Goal: Information Seeking & Learning: Find contact information

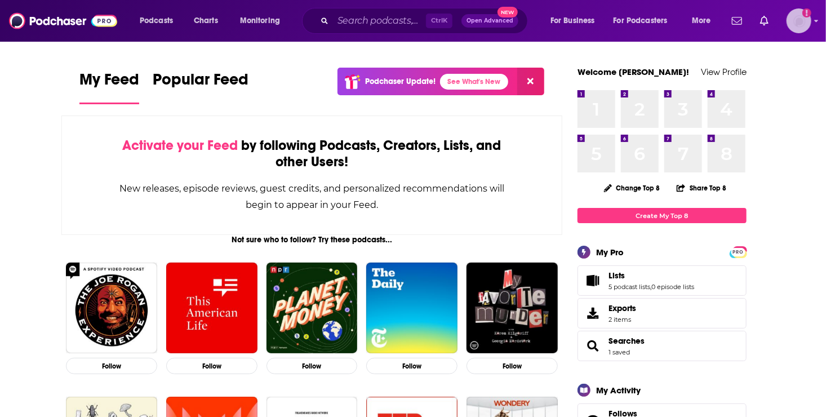
click at [798, 24] on img "Logged in as roneledotsonRAD" at bounding box center [798, 20] width 25 height 25
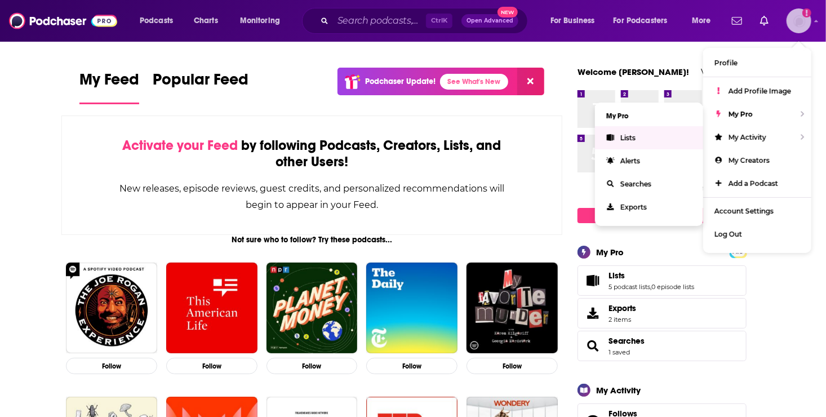
click at [631, 134] on span "Lists" at bounding box center [627, 137] width 15 height 8
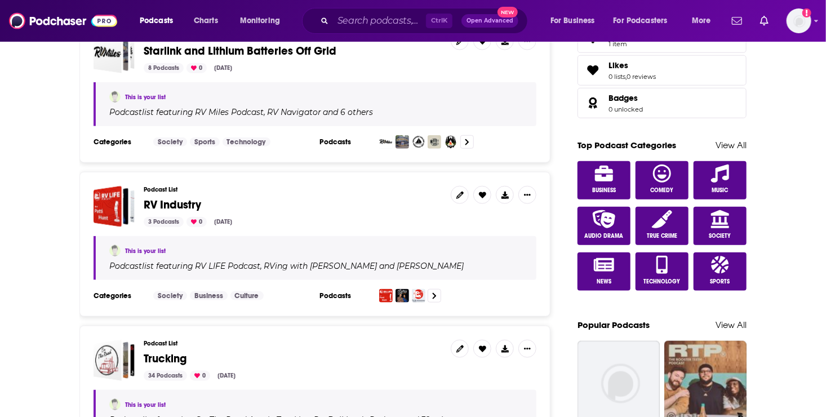
scroll to position [525, 0]
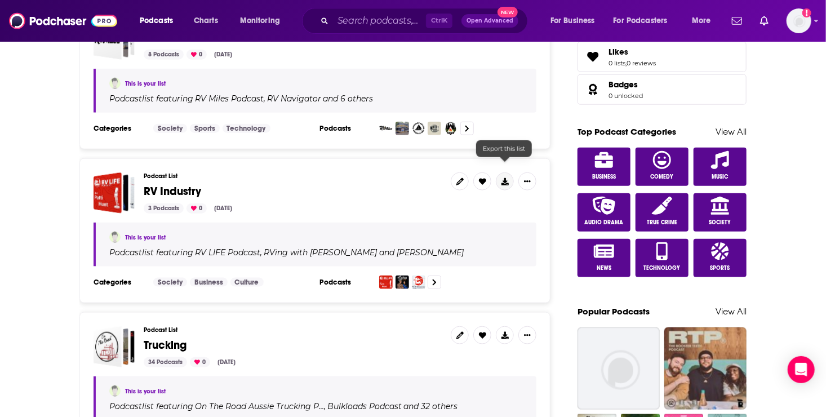
click at [503, 178] on icon at bounding box center [504, 181] width 7 height 7
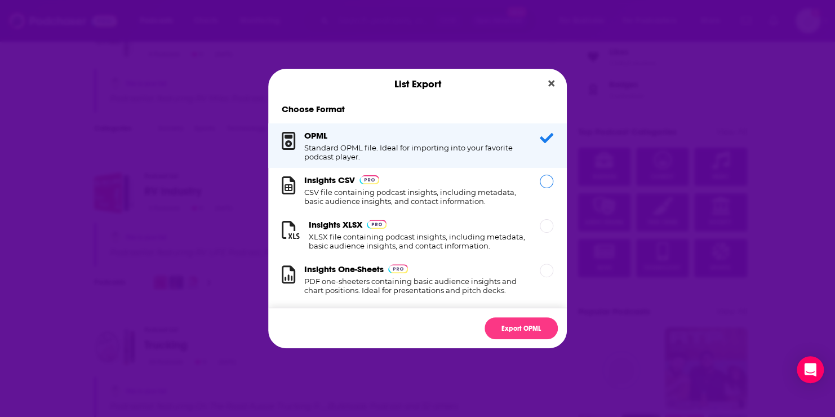
click at [394, 195] on h1 "CSV file containing podcast insights, including metadata, basic audience insigh…" at bounding box center [415, 197] width 222 height 18
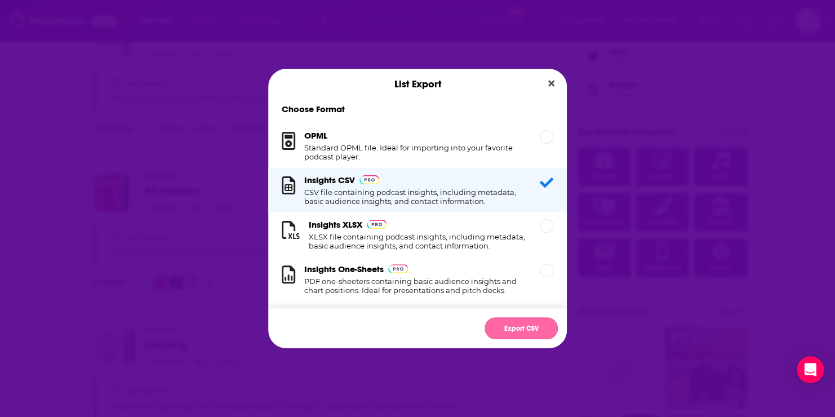
click at [525, 326] on button "Export CSV" at bounding box center [520, 328] width 73 height 22
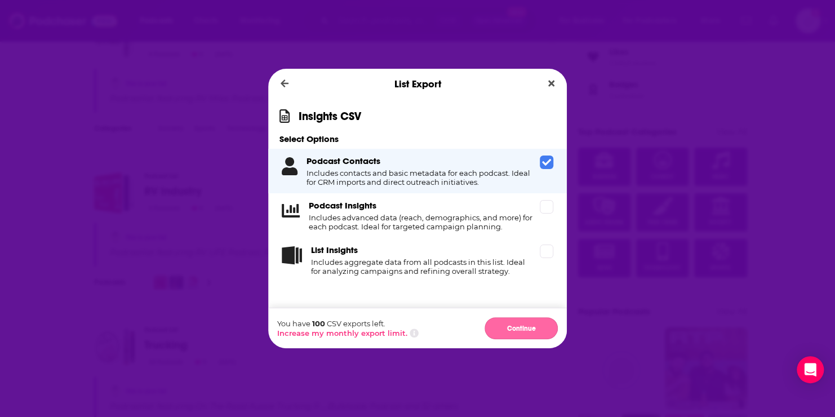
click at [527, 329] on button "Continue" at bounding box center [520, 328] width 73 height 22
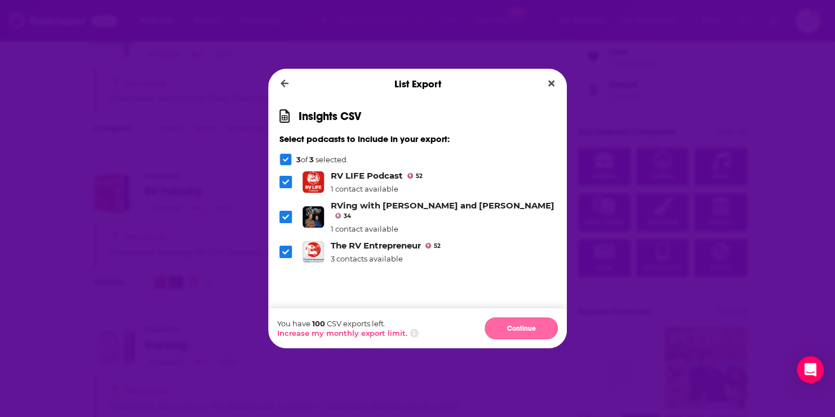
click at [514, 327] on button "Continue" at bounding box center [520, 328] width 73 height 22
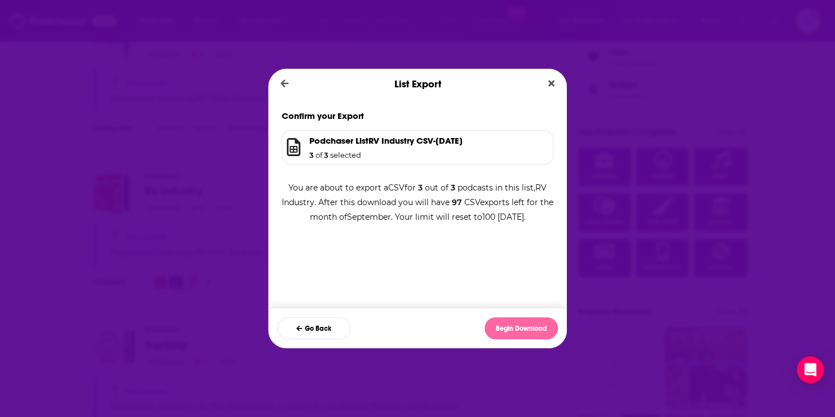
click at [515, 325] on button "Begin Download" at bounding box center [520, 328] width 73 height 22
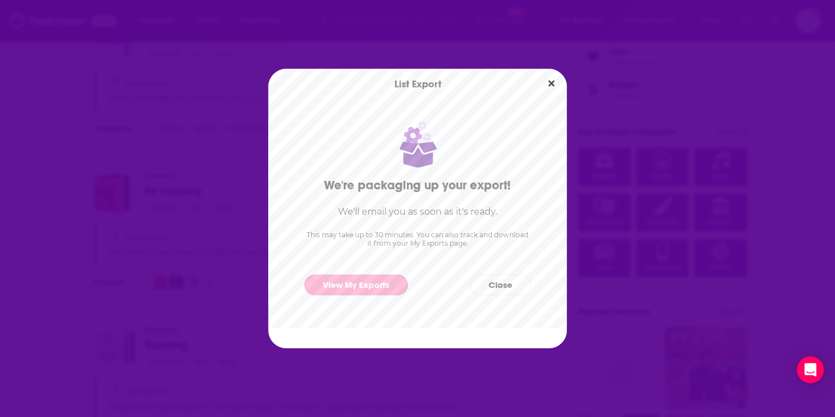
click at [355, 287] on link "View My Exports" at bounding box center [356, 284] width 104 height 21
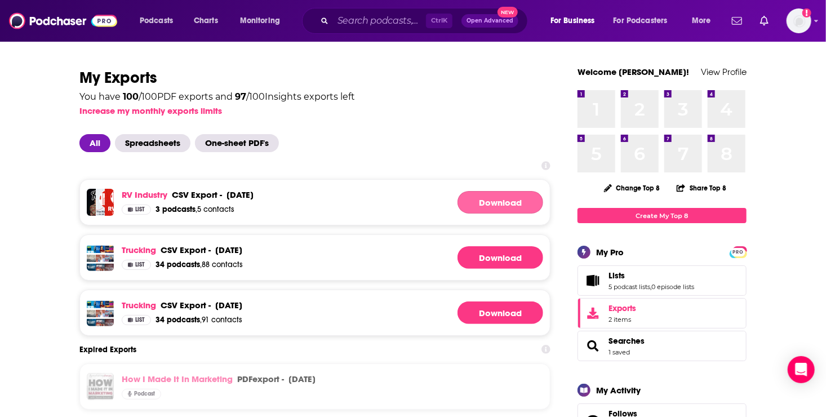
click at [498, 203] on link "Download" at bounding box center [500, 202] width 86 height 23
click at [147, 195] on link "RV Industry" at bounding box center [145, 194] width 46 height 11
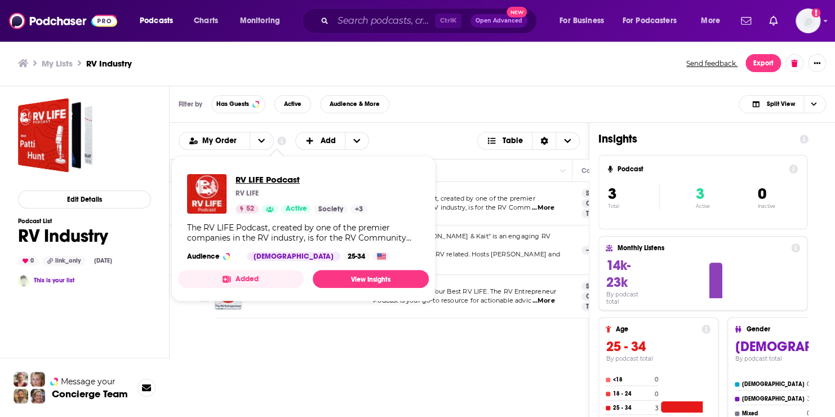
click at [261, 176] on span "RV LIFE Podcast" at bounding box center [301, 179] width 132 height 11
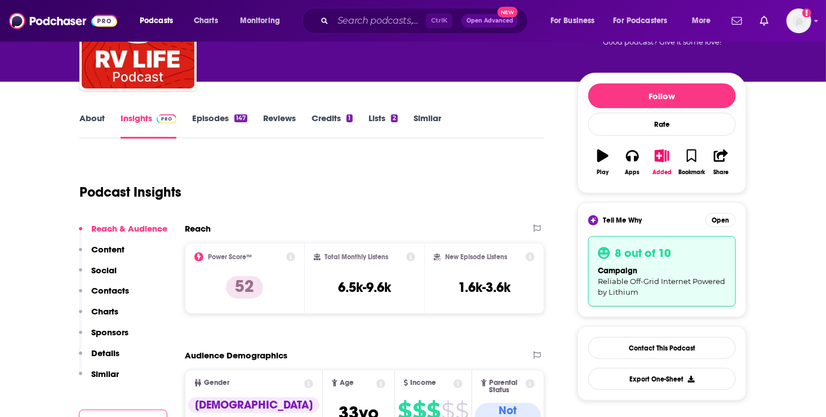
scroll to position [218, 0]
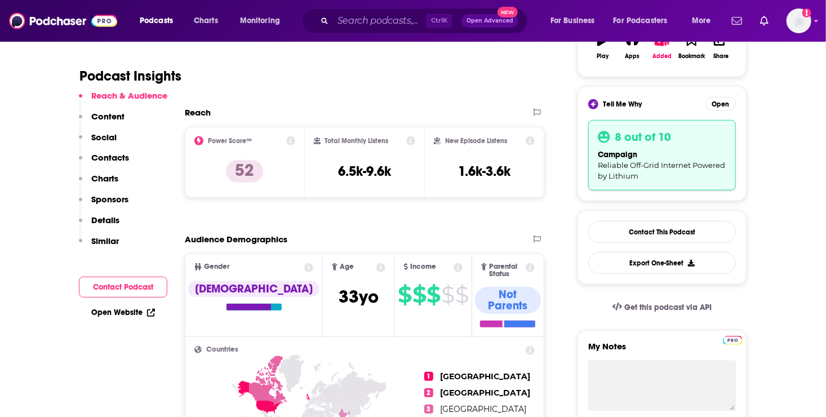
click at [110, 154] on p "Contacts" at bounding box center [110, 157] width 38 height 11
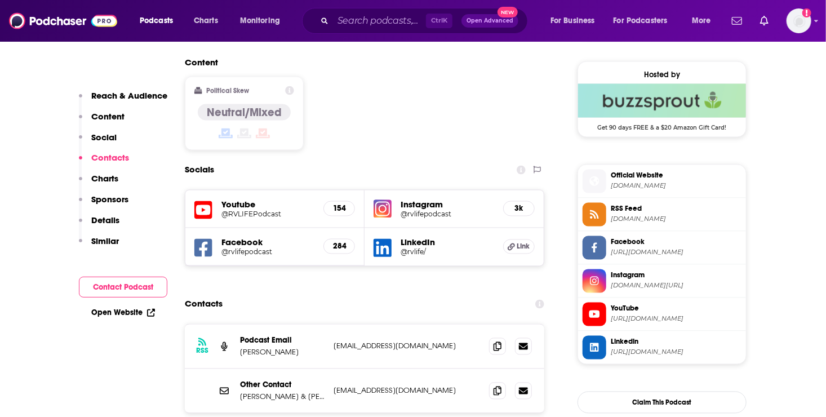
scroll to position [966, 0]
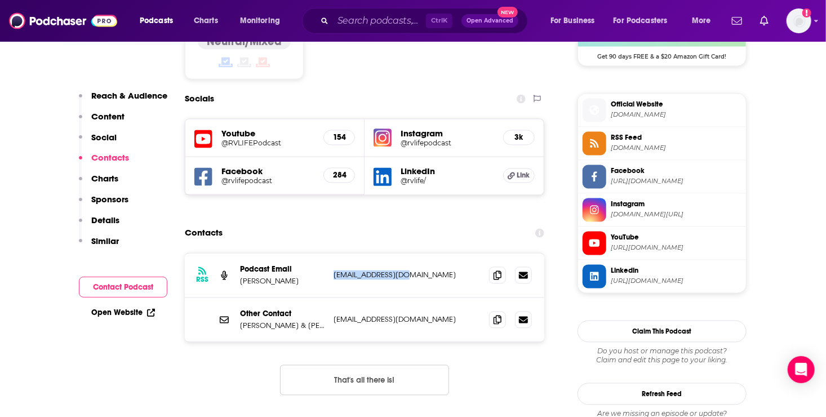
drag, startPoint x: 333, startPoint y: 209, endPoint x: 409, endPoint y: 209, distance: 76.6
click at [409, 253] on div "RSS Podcast Email [PERSON_NAME] [EMAIL_ADDRESS][DOMAIN_NAME] [EMAIL_ADDRESS][DO…" at bounding box center [364, 275] width 359 height 44
drag, startPoint x: 409, startPoint y: 209, endPoint x: 384, endPoint y: 208, distance: 25.4
copy p "[EMAIL_ADDRESS][DOMAIN_NAME]"
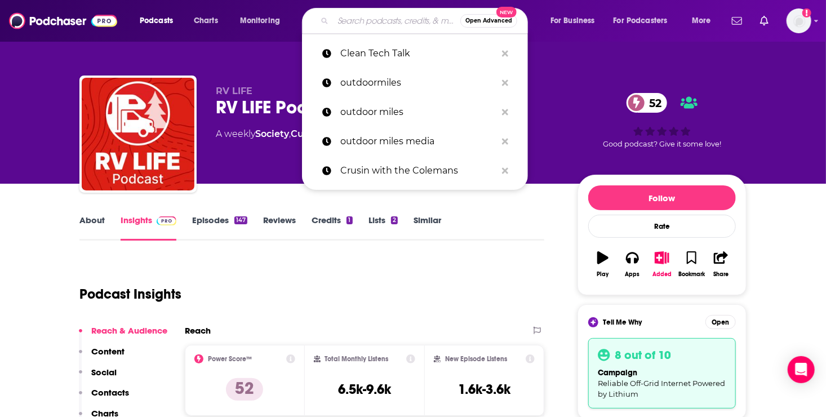
click at [365, 22] on input "Search podcasts, credits, & more..." at bounding box center [396, 21] width 127 height 18
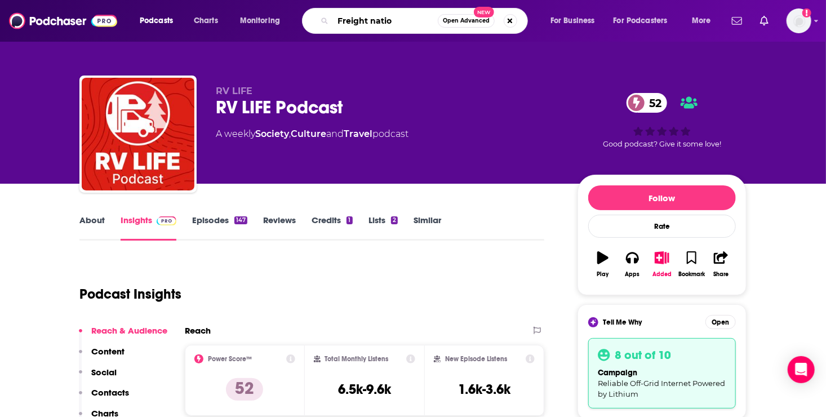
type input "Freight nation"
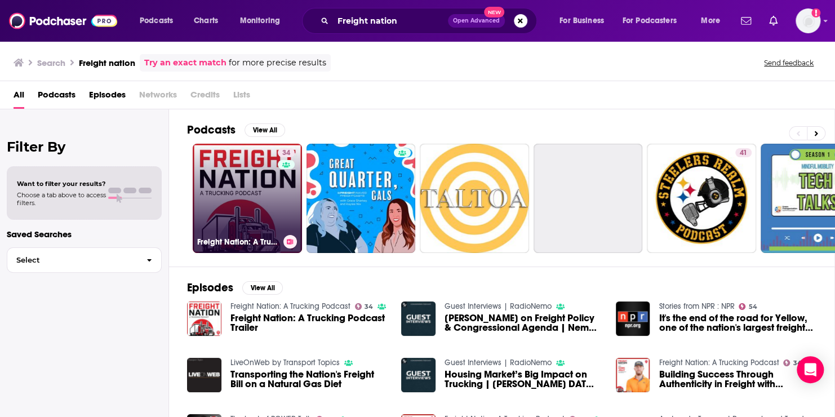
click at [248, 215] on link "34 Freight Nation: A Trucking Podcast" at bounding box center [247, 198] width 109 height 109
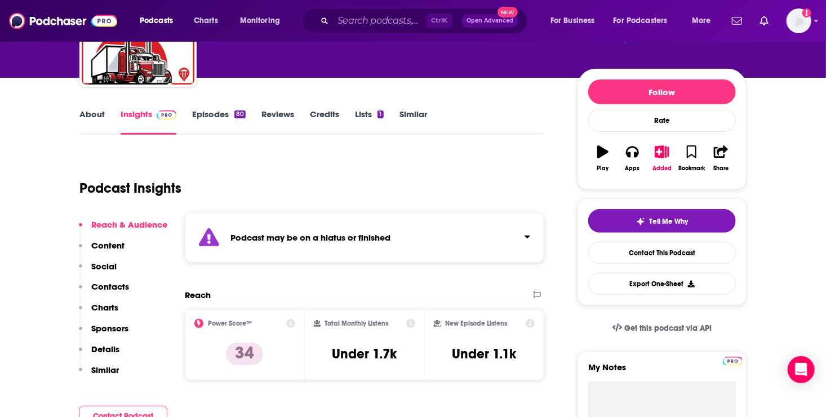
scroll to position [125, 0]
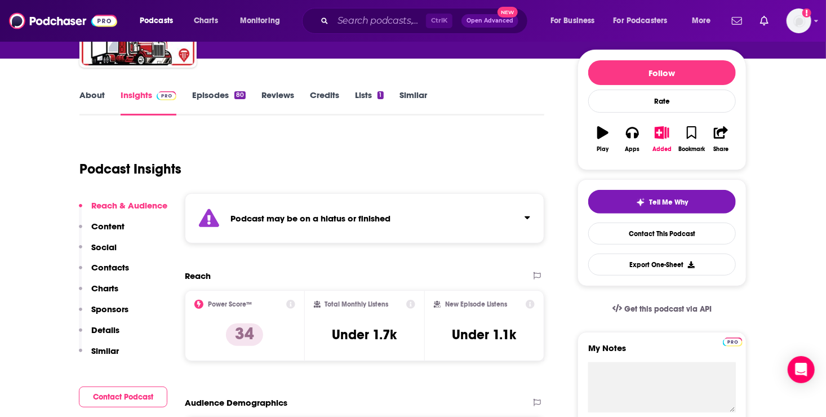
click at [104, 327] on p "Details" at bounding box center [105, 329] width 28 height 11
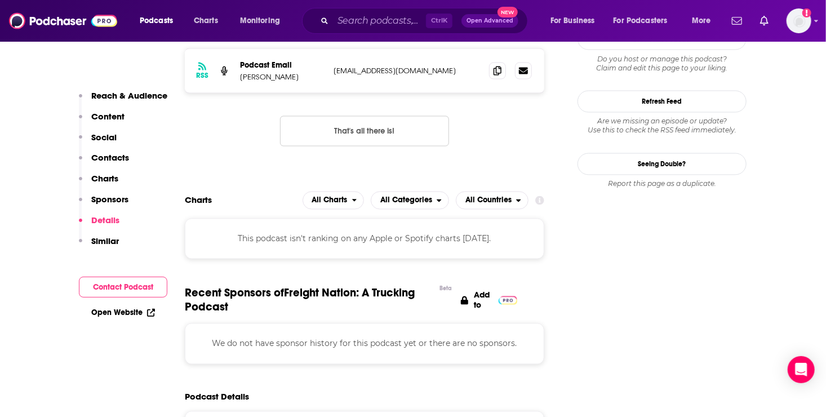
scroll to position [1175, 0]
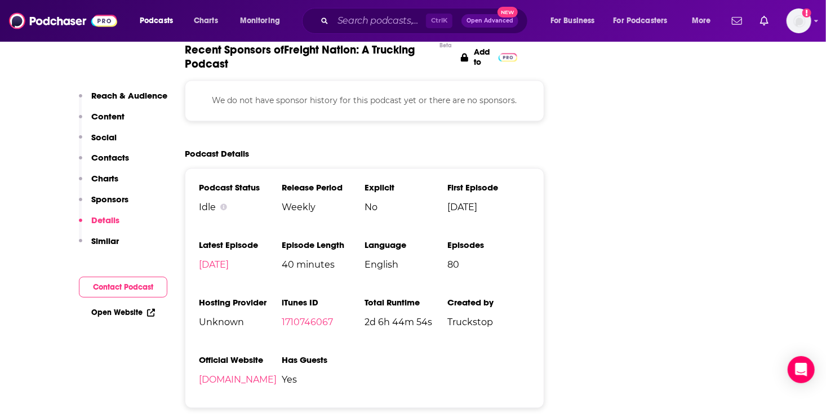
click at [104, 157] on p "Contacts" at bounding box center [110, 157] width 38 height 11
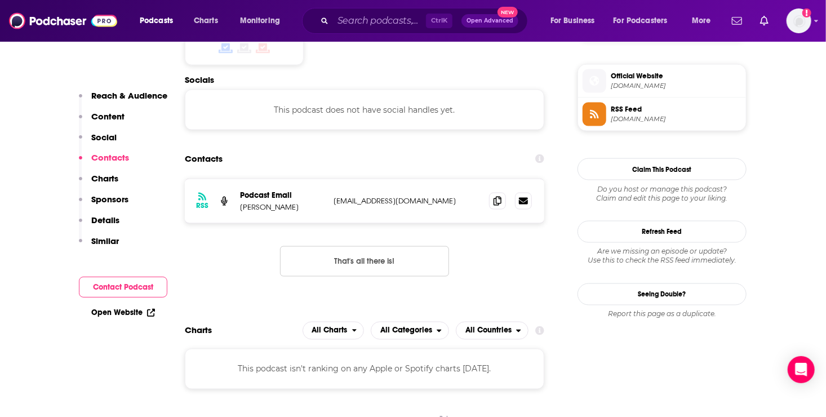
scroll to position [793, 0]
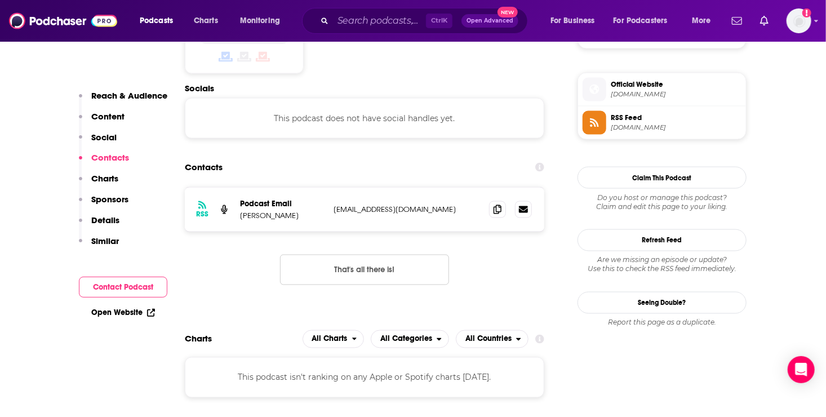
click at [111, 135] on p "Social" at bounding box center [103, 137] width 25 height 11
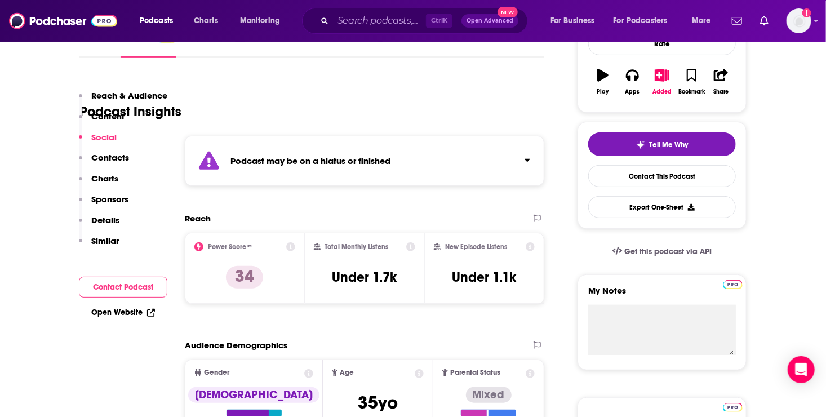
scroll to position [0, 0]
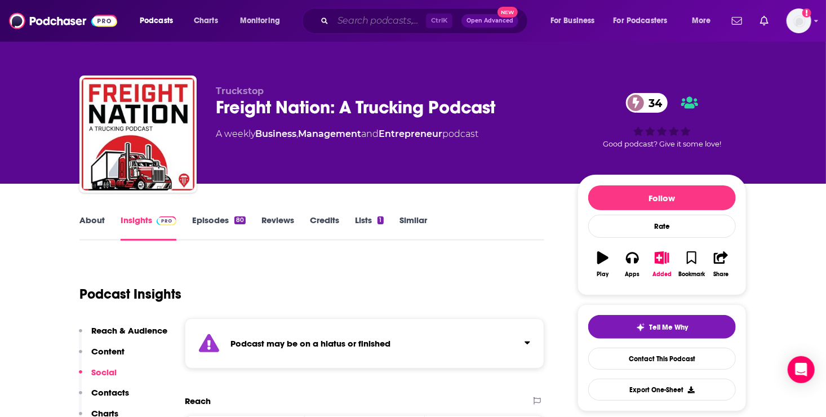
click at [356, 23] on input "Search podcasts, credits, & more..." at bounding box center [379, 21] width 93 height 18
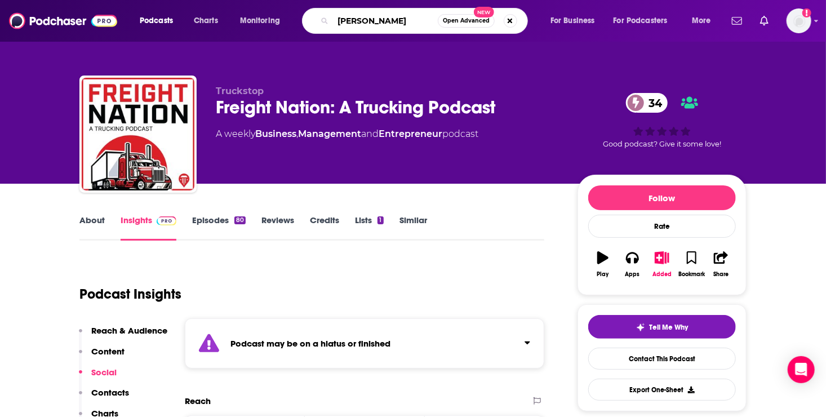
type input "[PERSON_NAME]"
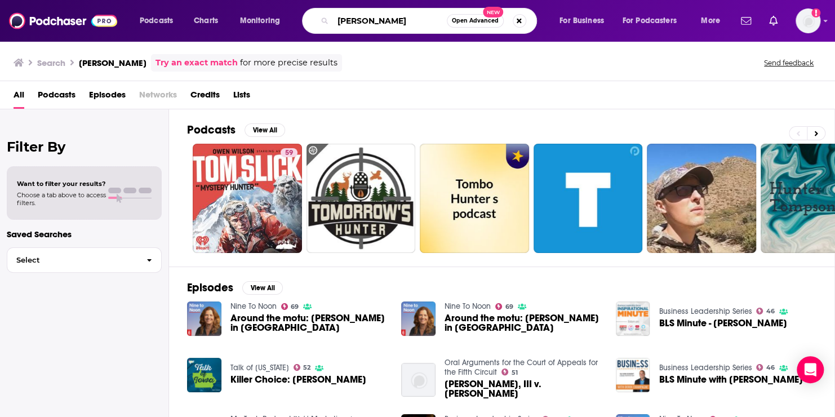
click at [403, 18] on input "[PERSON_NAME]" at bounding box center [390, 21] width 114 height 18
type input "T"
type input "f"
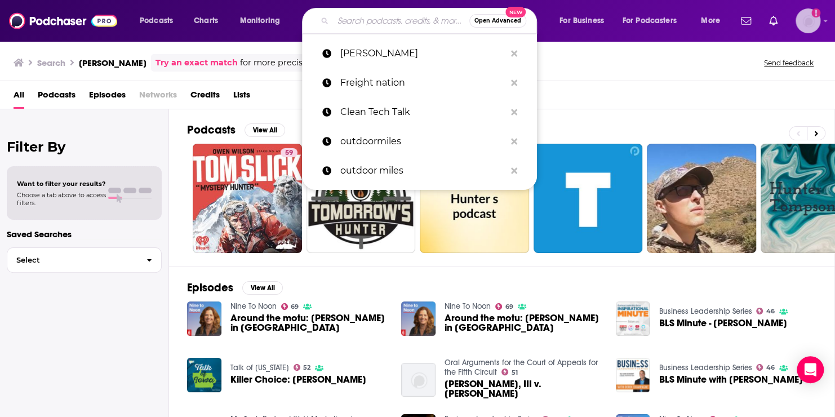
click at [804, 21] on img "Logged in as roneledotsonRAD" at bounding box center [807, 20] width 25 height 25
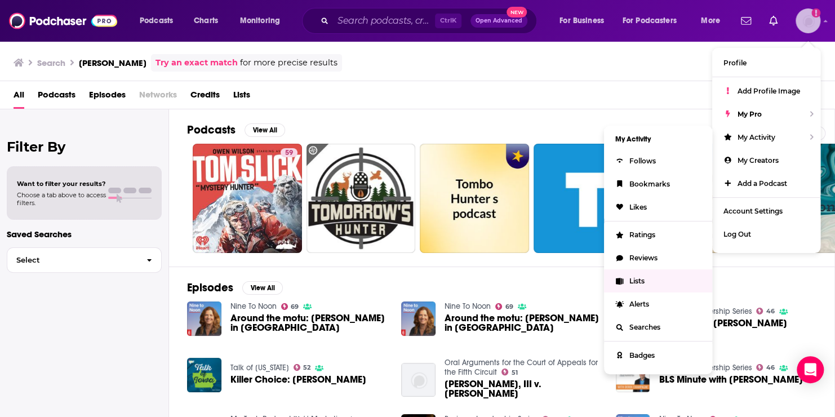
click at [629, 280] on span "Lists" at bounding box center [636, 280] width 15 height 8
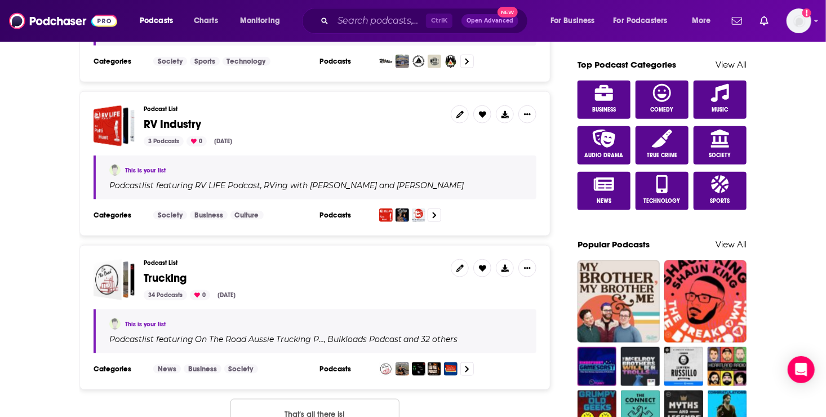
scroll to position [613, 0]
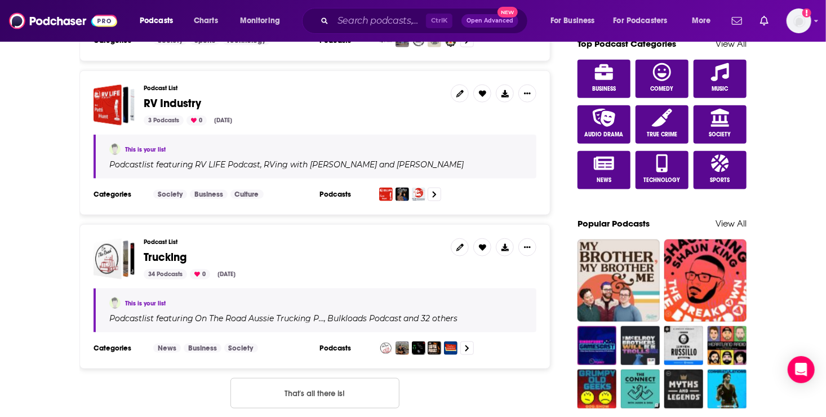
click at [169, 250] on span "Trucking" at bounding box center [165, 257] width 43 height 14
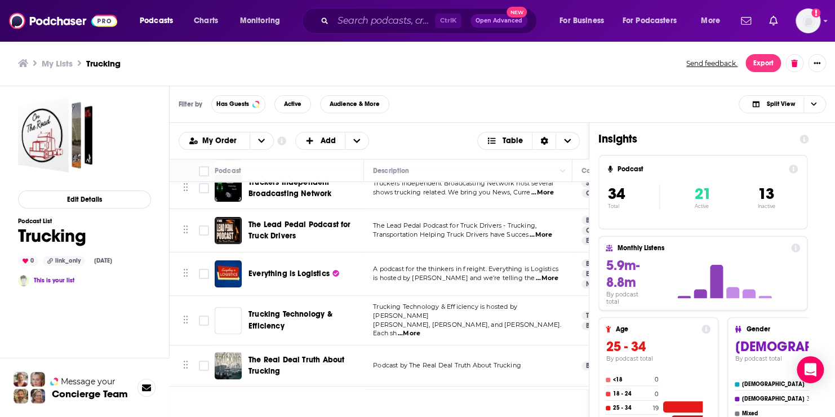
scroll to position [117, 0]
